Goal: Task Accomplishment & Management: Use online tool/utility

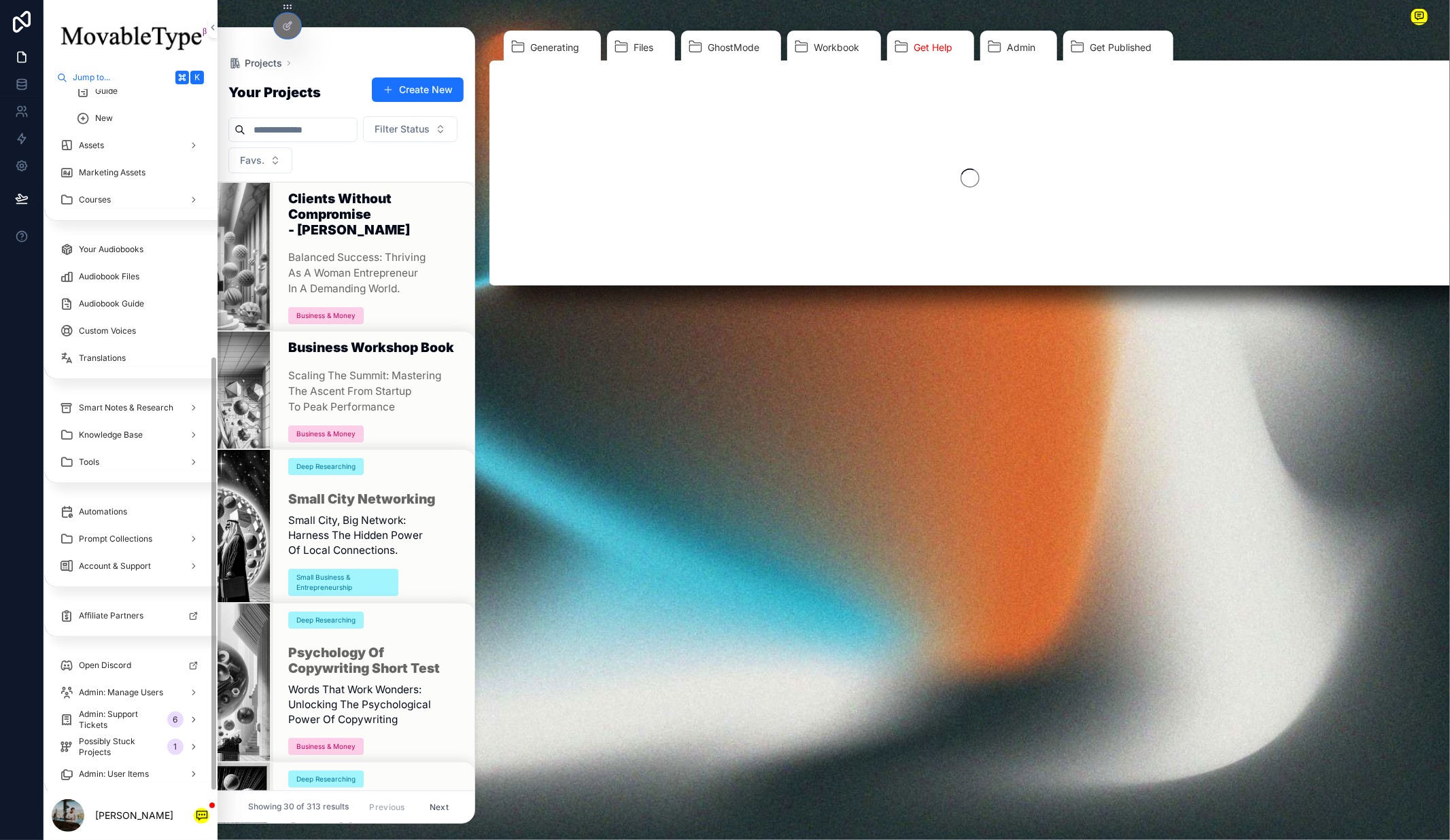
scroll to position [430, 0]
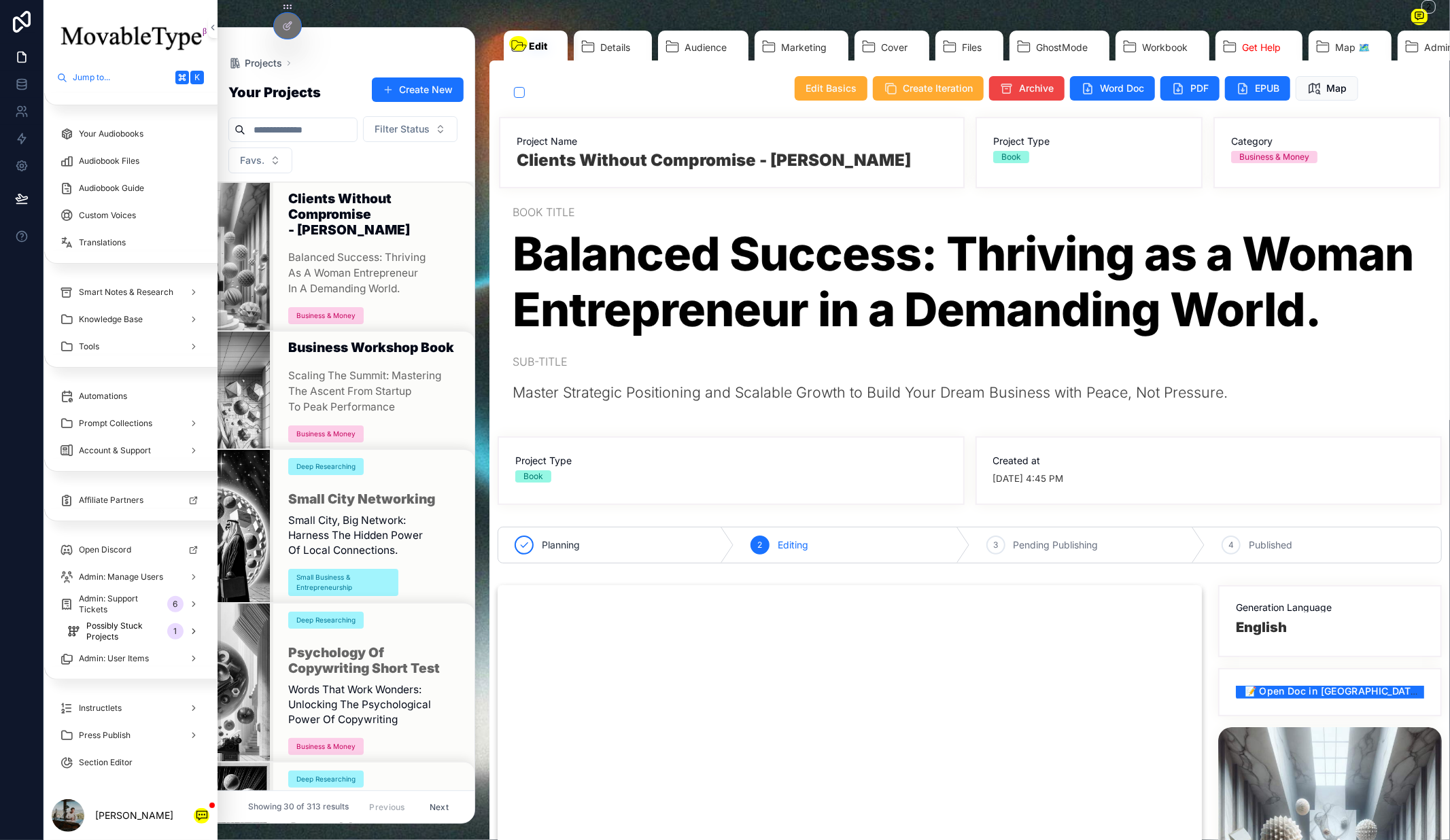
click at [118, 639] on span "Possibly Stuck Projects" at bounding box center [123, 630] width 76 height 22
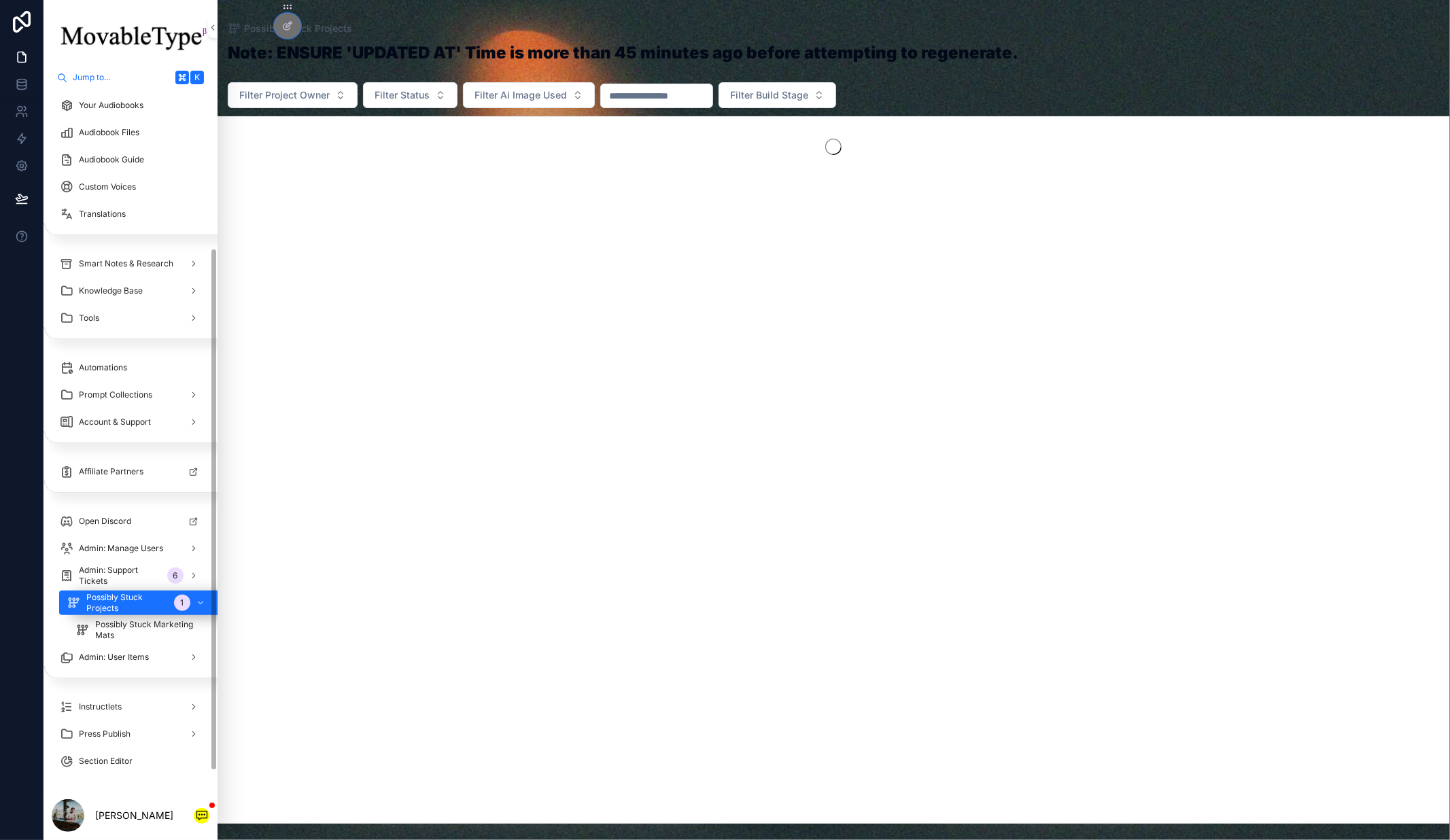
scroll to position [212, 0]
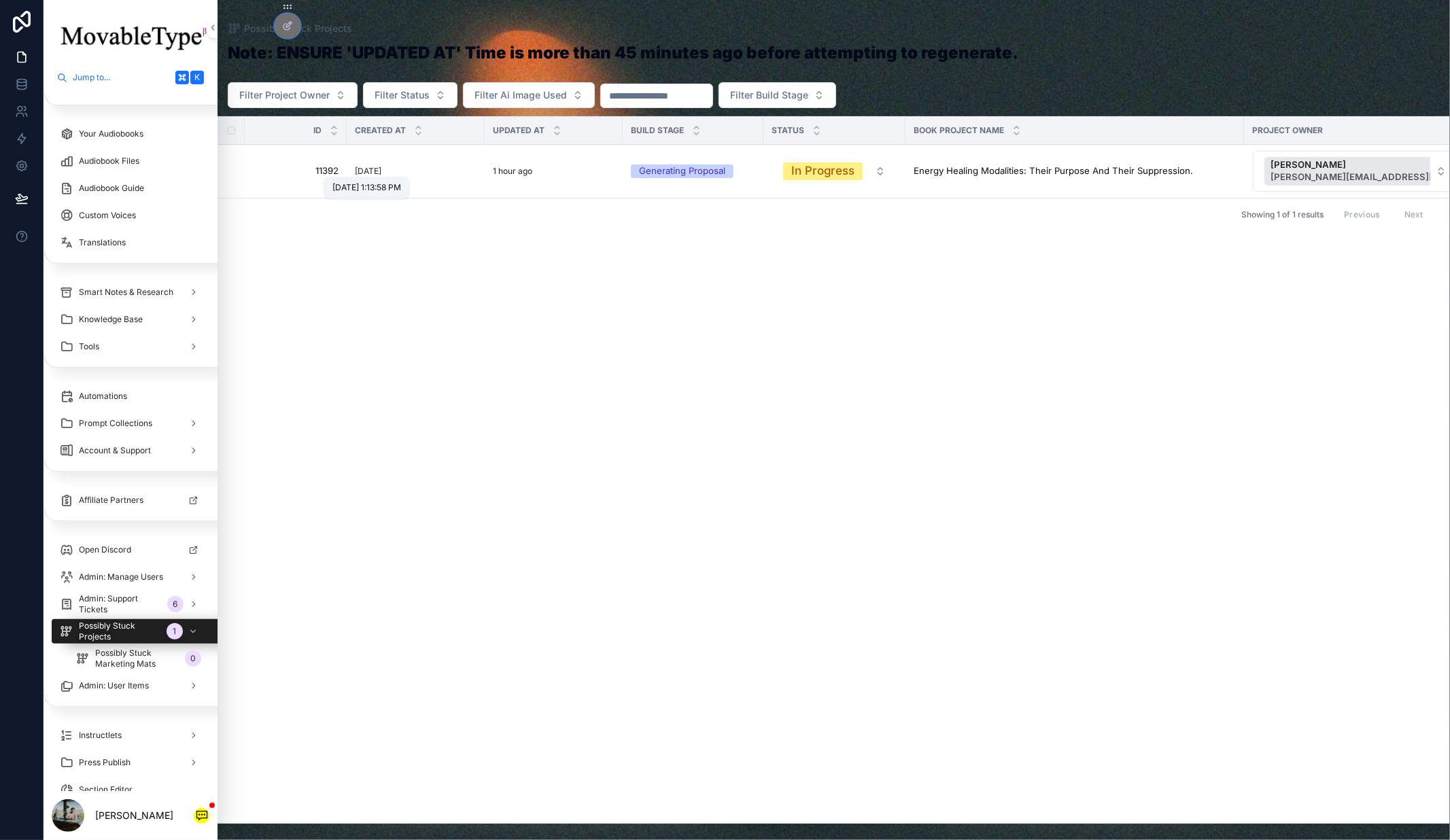
click at [382, 169] on p "[DATE]" at bounding box center [368, 171] width 26 height 15
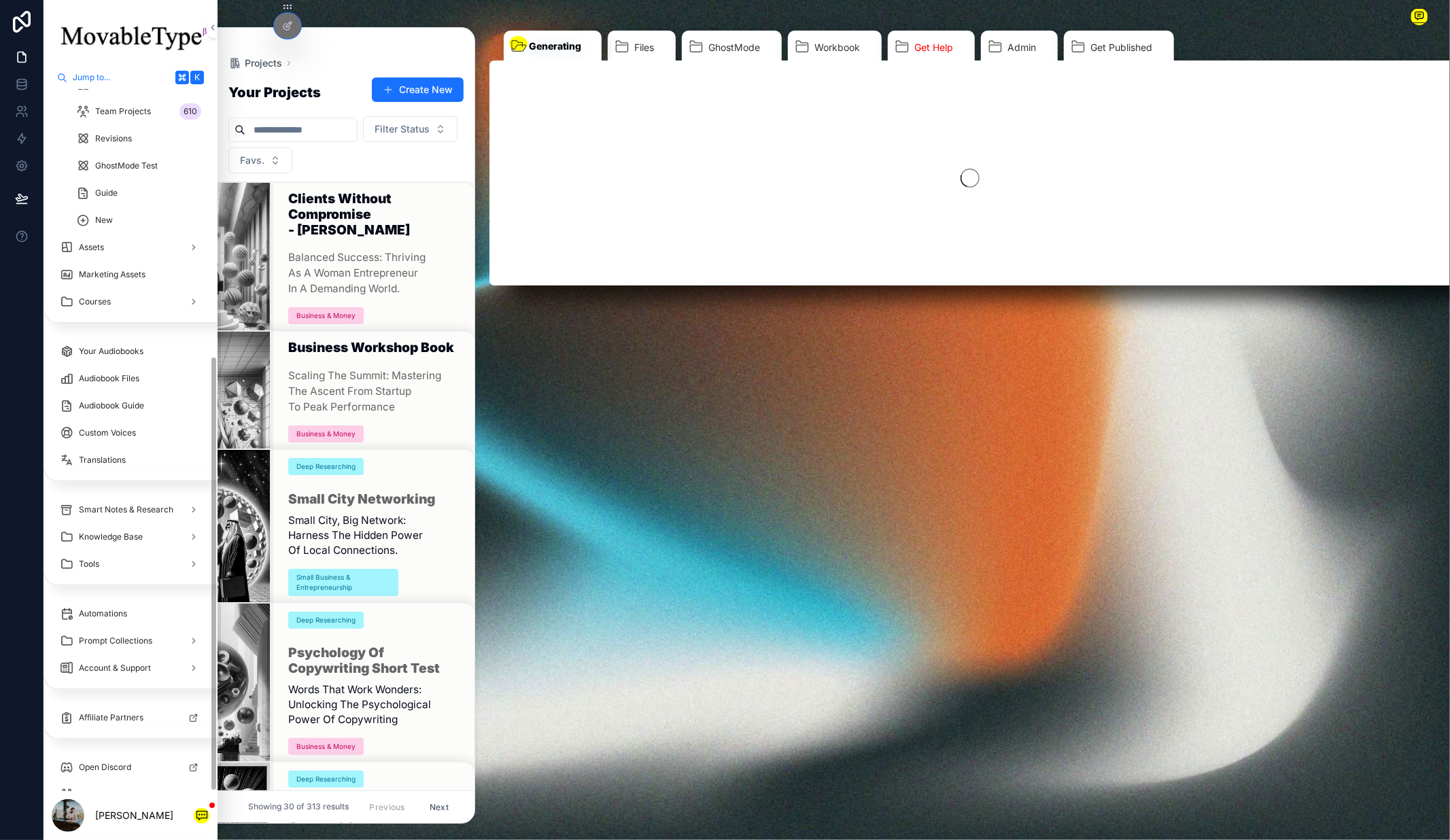
scroll to position [430, 0]
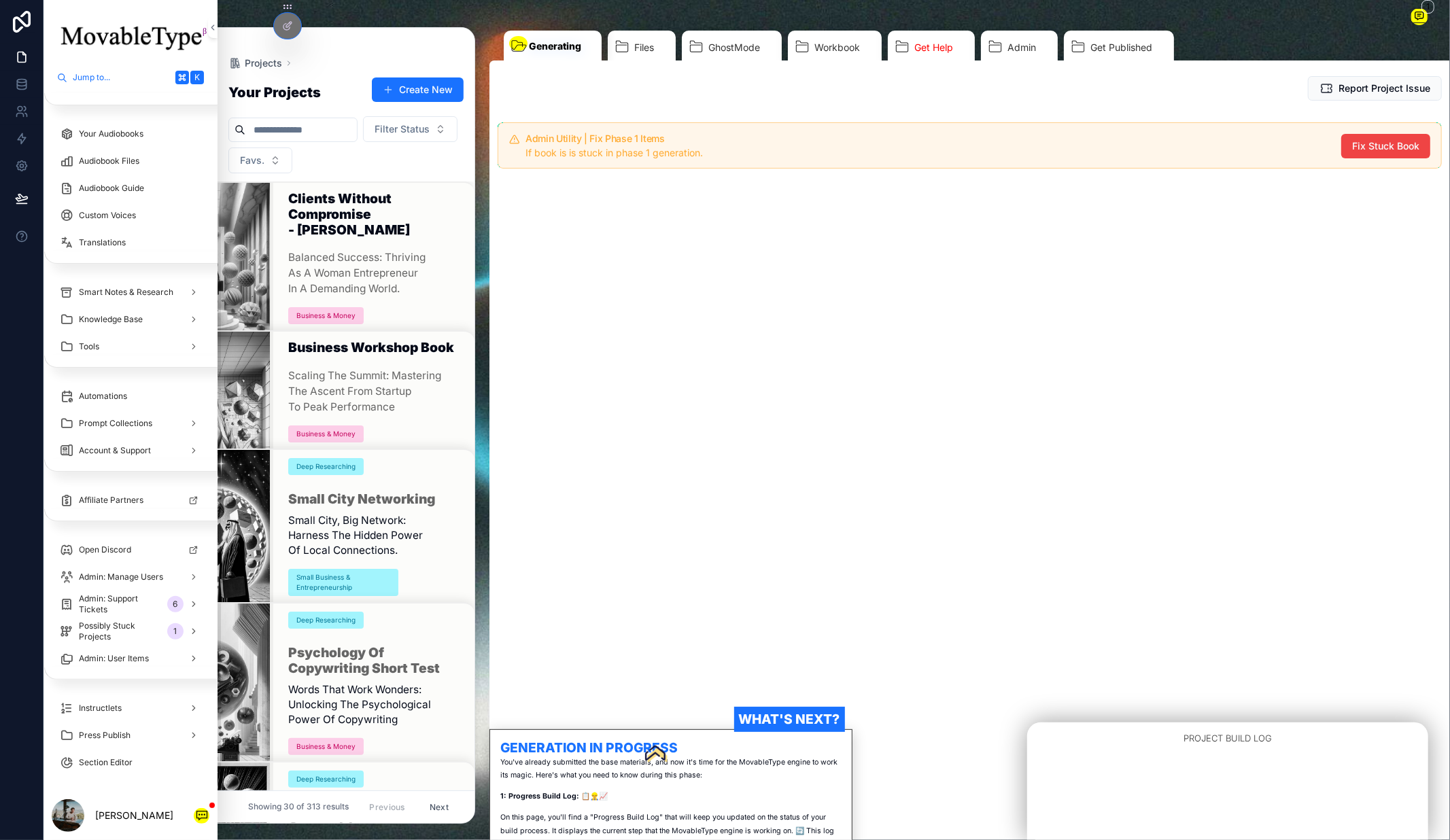
click at [1344, 152] on button "Fix Stuck Book" at bounding box center [1385, 146] width 89 height 24
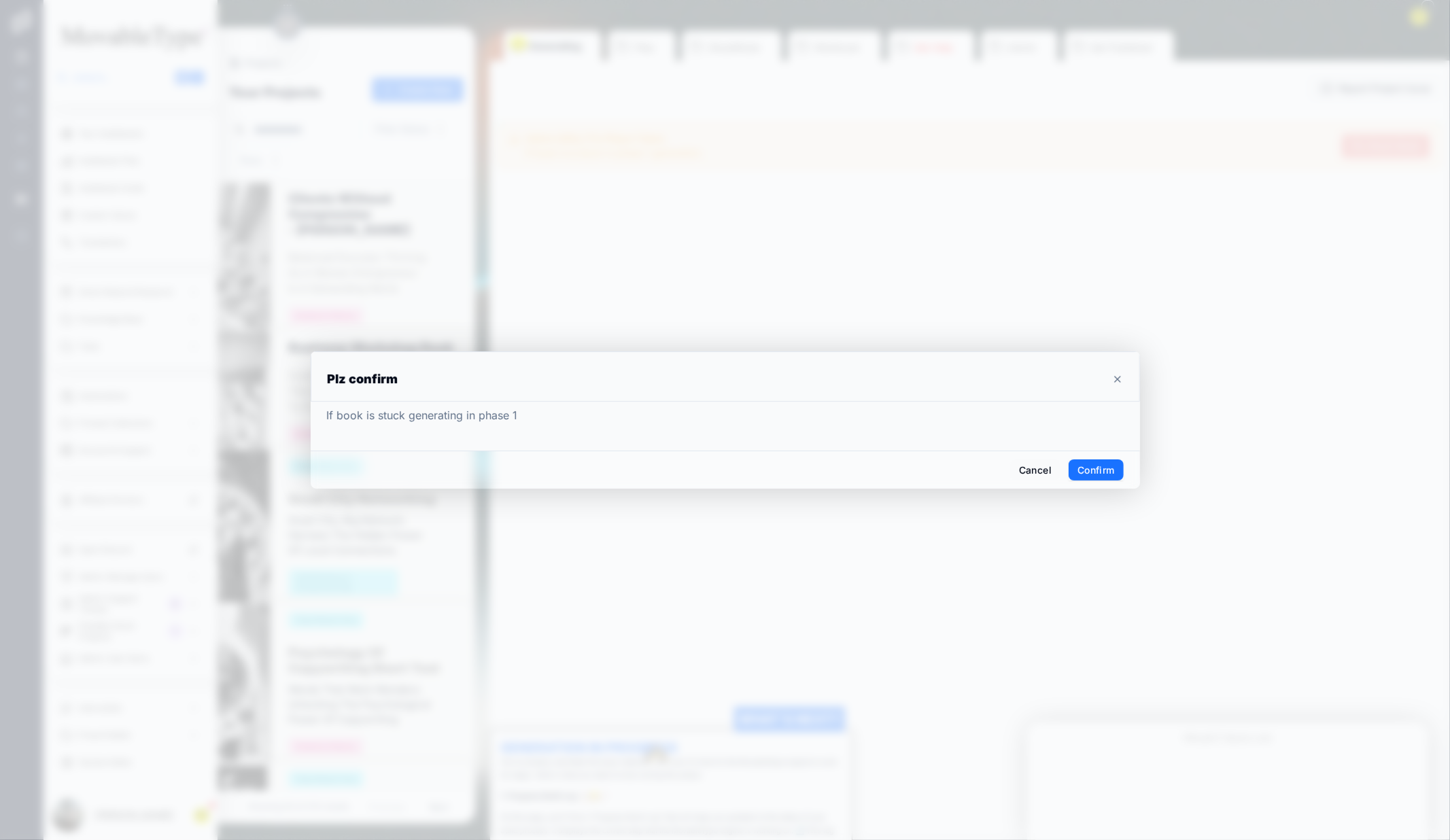
click at [1087, 474] on button "Confirm" at bounding box center [1095, 470] width 54 height 22
